Goal: Information Seeking & Learning: Find specific fact

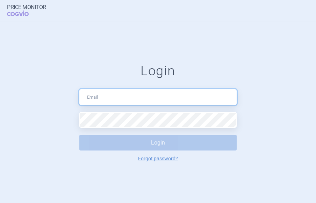
type input "[PERSON_NAME][EMAIL_ADDRESS][DOMAIN_NAME]"
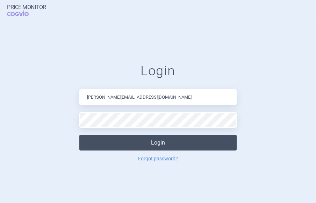
click at [104, 140] on button "Login" at bounding box center [158, 143] width 158 height 16
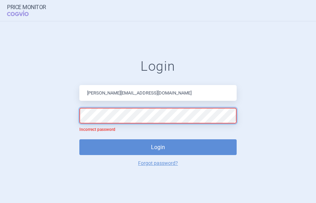
click at [41, 112] on form "Login [EMAIL_ADDRESS][DOMAIN_NAME] Incorrect password Login Forgot password?" at bounding box center [158, 111] width 288 height 107
click at [79, 139] on button "Login" at bounding box center [158, 147] width 158 height 16
click at [28, 99] on form "Login [EMAIL_ADDRESS][DOMAIN_NAME] Incorrect password Login Forgot password?" at bounding box center [158, 111] width 288 height 107
click at [79, 139] on button "Login" at bounding box center [158, 147] width 158 height 16
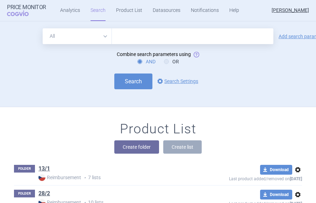
click at [134, 35] on input "text" at bounding box center [193, 36] width 162 height 16
paste input "[MEDICAL_DATA]"
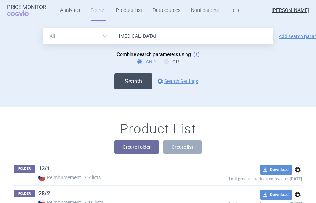
type input "[MEDICAL_DATA]"
click at [128, 75] on button "Search" at bounding box center [133, 82] width 38 height 16
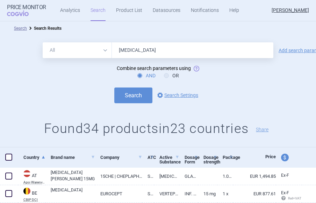
click at [103, 47] on select "All Brand Name ATC Company Active Substance Country Newer than" at bounding box center [77, 50] width 69 height 16
select select "atc"
click at [43, 42] on select "All Brand Name ATC Company Active Substance Country Newer than" at bounding box center [77, 50] width 69 height 16
drag, startPoint x: 142, startPoint y: 53, endPoint x: 90, endPoint y: 50, distance: 51.9
click at [90, 50] on div "All Brand Name ATC Company Active Substance Country Newer than [MEDICAL_DATA]" at bounding box center [158, 50] width 231 height 16
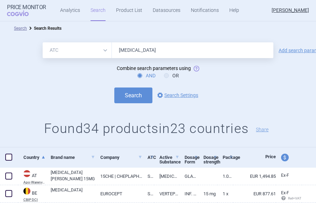
paste input "ERTEPORFIN"
click at [137, 99] on button "Search" at bounding box center [133, 96] width 38 height 16
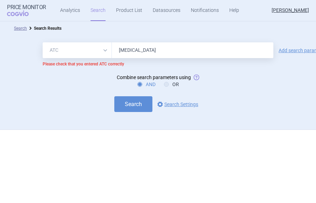
drag, startPoint x: 153, startPoint y: 51, endPoint x: 89, endPoint y: 40, distance: 64.8
click at [89, 40] on div "All Brand Name ATC Company Active Substance Country Newer than [MEDICAL_DATA] A…" at bounding box center [158, 82] width 316 height 95
paste input "S01LA01"
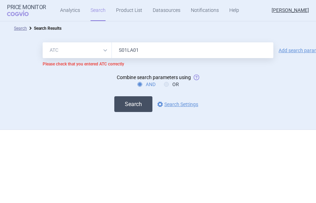
type input "S01LA01"
click at [138, 103] on button "Search" at bounding box center [133, 104] width 38 height 16
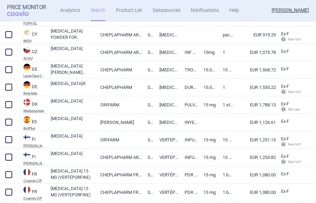
scroll to position [209, 0]
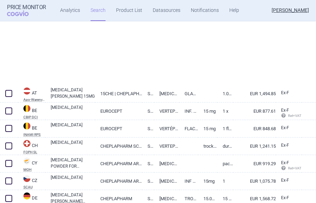
select select "atc"
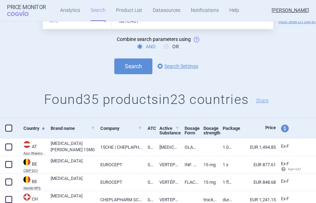
scroll to position [27, 0]
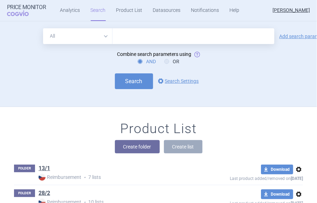
click at [106, 33] on select "All Brand Name ATC Company Active Substance Country Newer than" at bounding box center [77, 36] width 69 height 16
select select "atc"
click at [43, 28] on select "All Brand Name ATC Company Active Substance Country Newer than" at bounding box center [77, 36] width 69 height 16
click at [126, 37] on input "text" at bounding box center [193, 36] width 162 height 16
paste input "S01LA01"
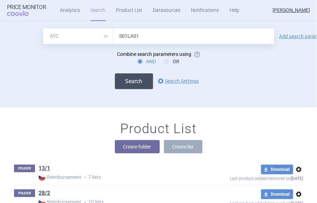
type input "S01LA01"
click at [137, 79] on button "Search" at bounding box center [134, 82] width 38 height 16
select select "atc"
